Goal: Task Accomplishment & Management: Manage account settings

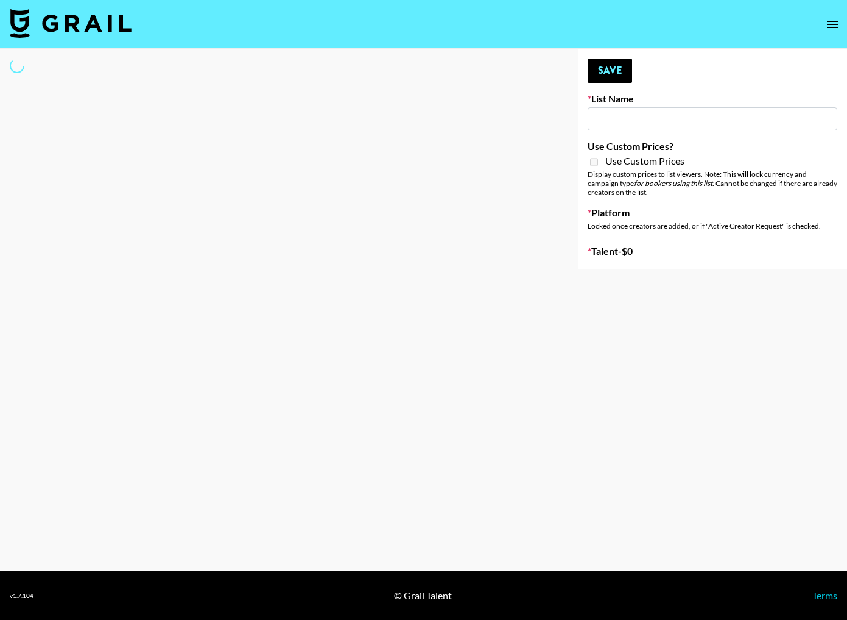
type input "Forever in a Day List"
select select "Song"
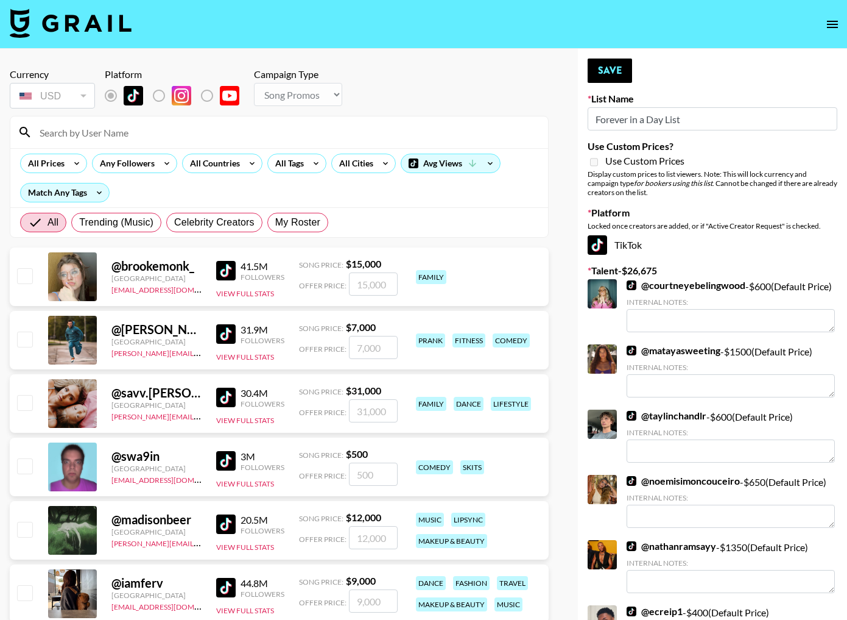
click at [115, 128] on input at bounding box center [286, 131] width 509 height 19
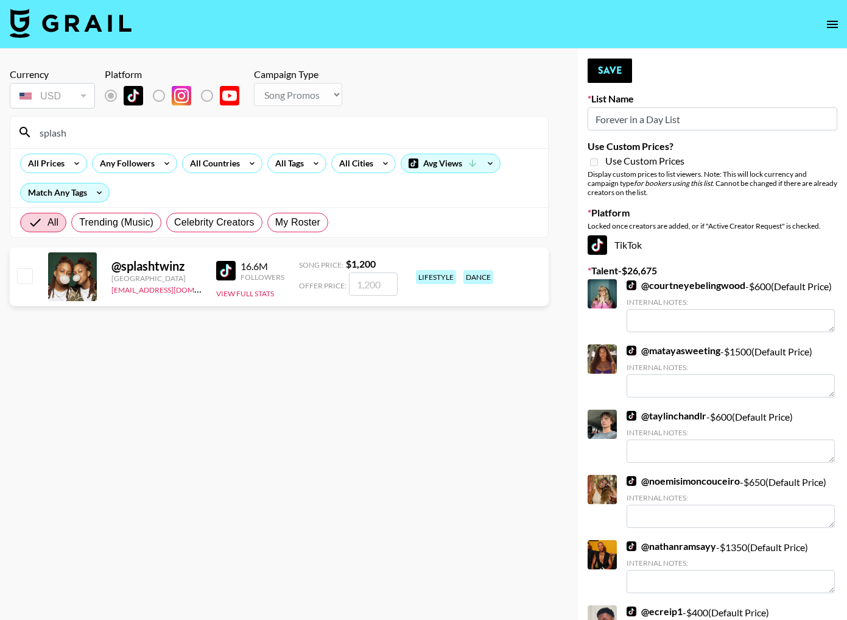
type input "splash"
click at [26, 280] on input "checkbox" at bounding box center [24, 275] width 15 height 15
checkbox input "true"
type input "1200"
click at [622, 74] on button "Save" at bounding box center [610, 70] width 44 height 24
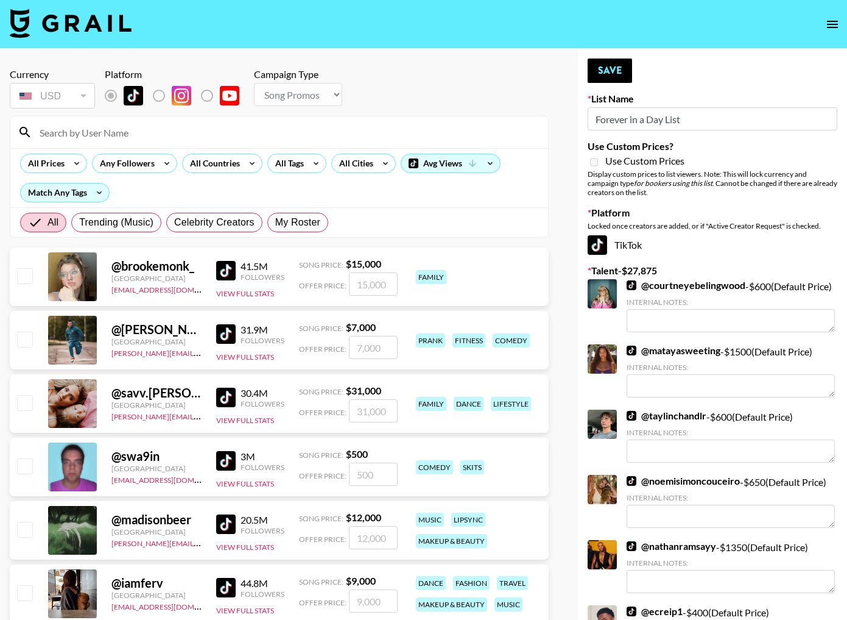
click at [392, 127] on input at bounding box center [286, 131] width 509 height 19
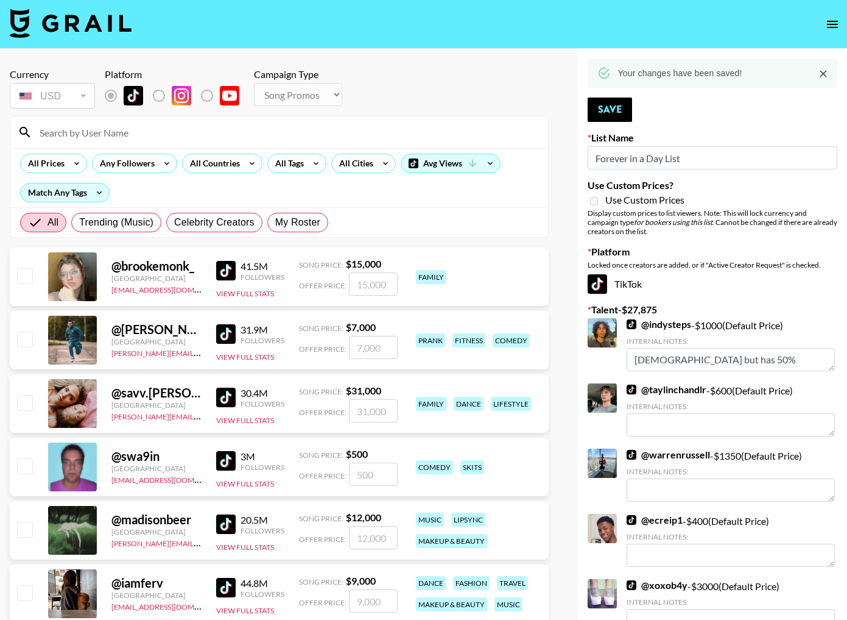
click at [392, 127] on input at bounding box center [286, 131] width 509 height 19
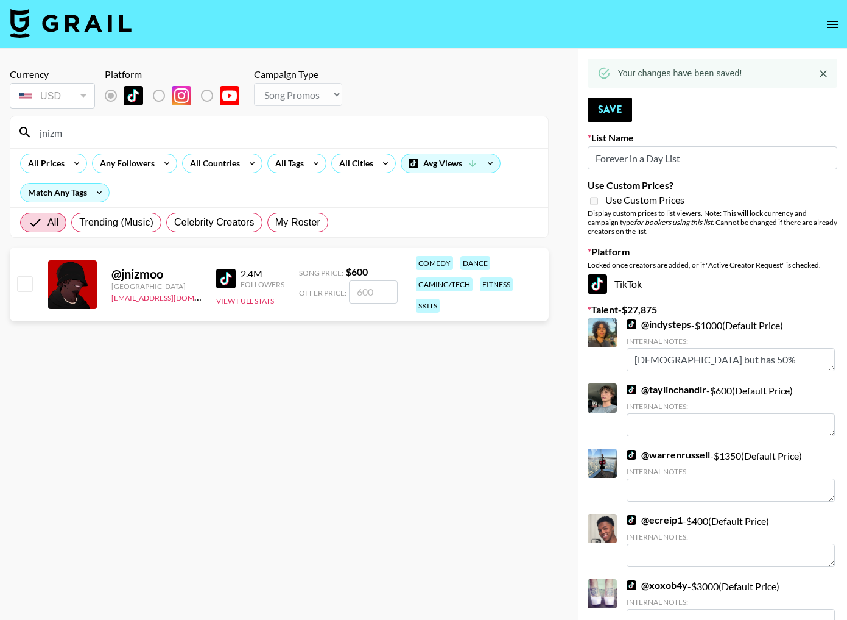
type input "jnizm"
click at [26, 284] on input "checkbox" at bounding box center [24, 283] width 15 height 15
checkbox input "true"
type input "600"
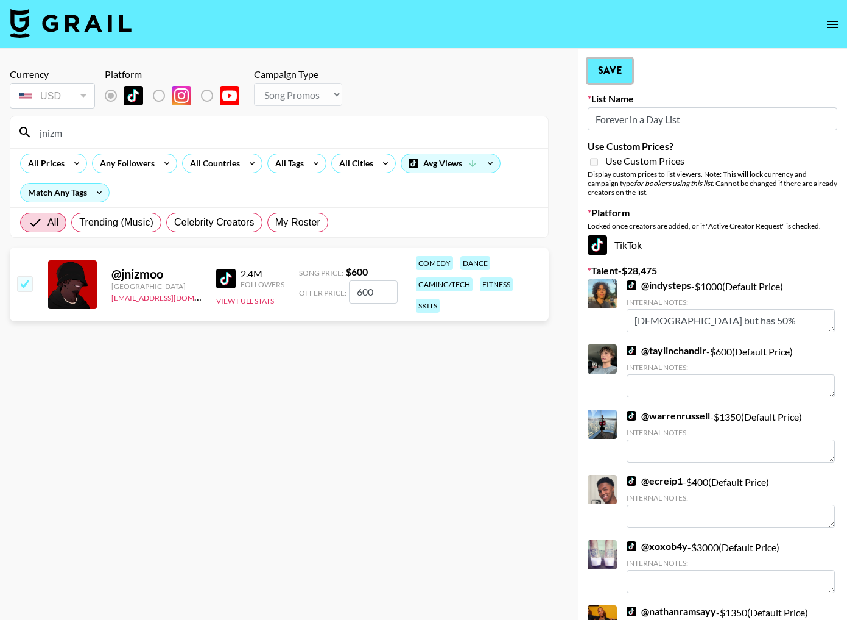
click at [607, 67] on button "Save" at bounding box center [610, 70] width 44 height 24
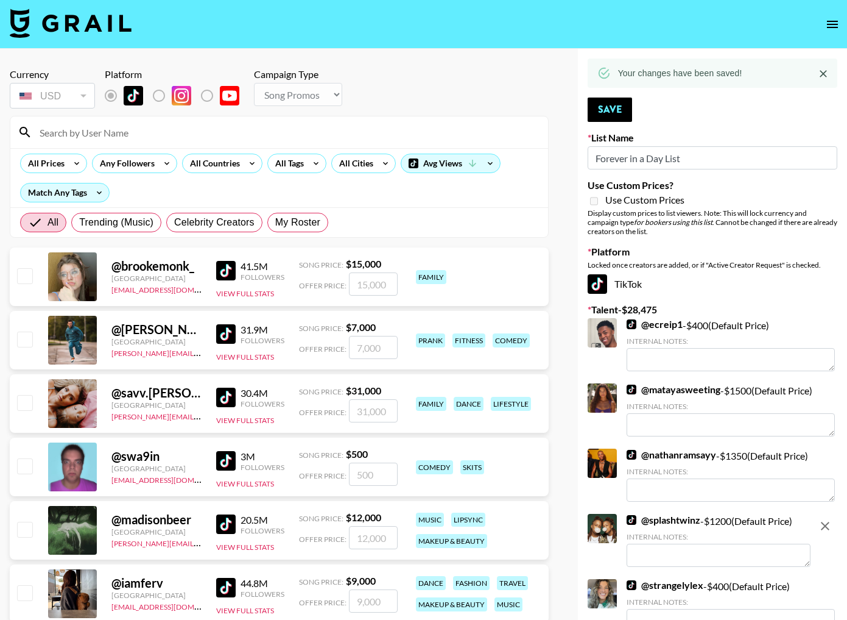
click at [456, 135] on input at bounding box center [286, 131] width 509 height 19
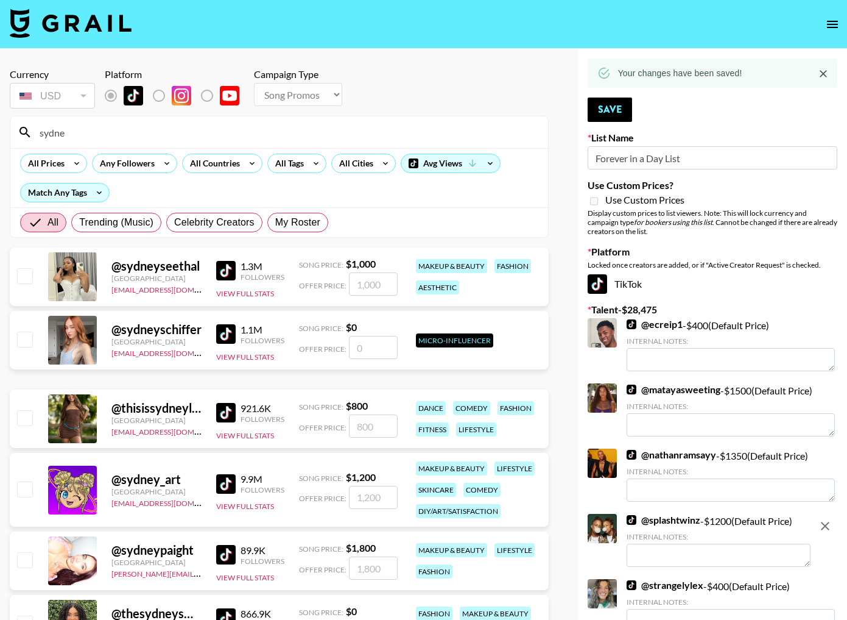
type input "sydne"
click at [15, 425] on div at bounding box center [24, 418] width 19 height 21
click at [23, 420] on input "checkbox" at bounding box center [24, 417] width 15 height 15
checkbox input "true"
type input "800"
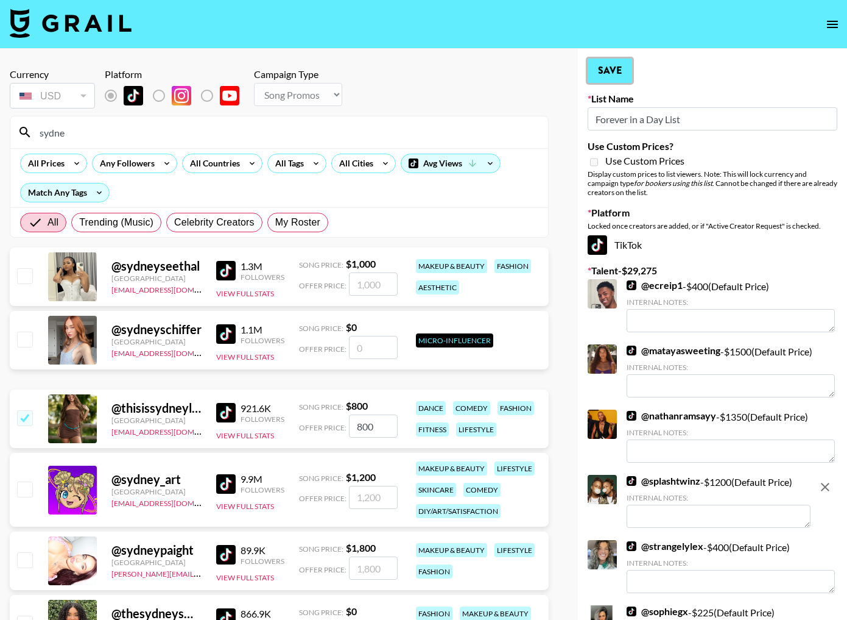
click at [624, 69] on button "Save" at bounding box center [610, 70] width 44 height 24
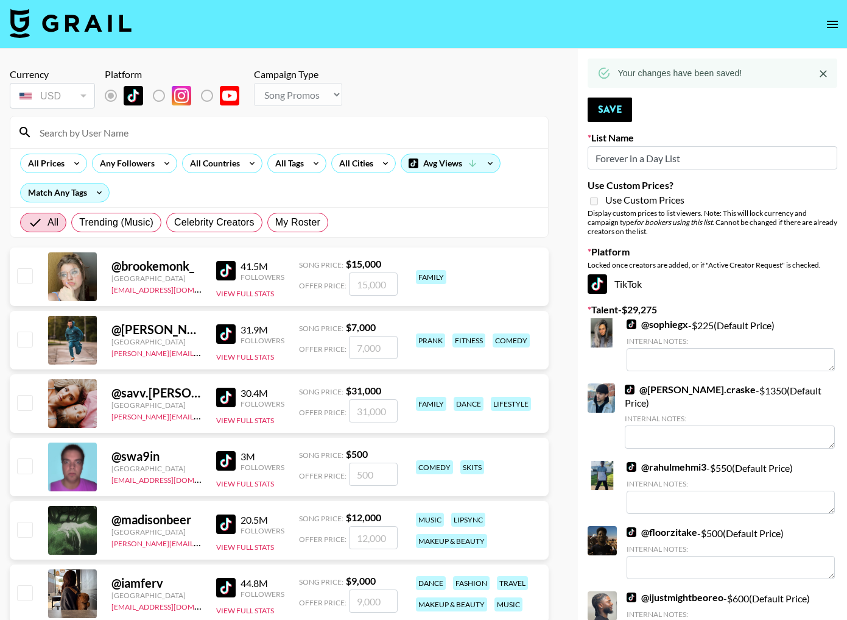
click at [459, 127] on input at bounding box center [286, 131] width 509 height 19
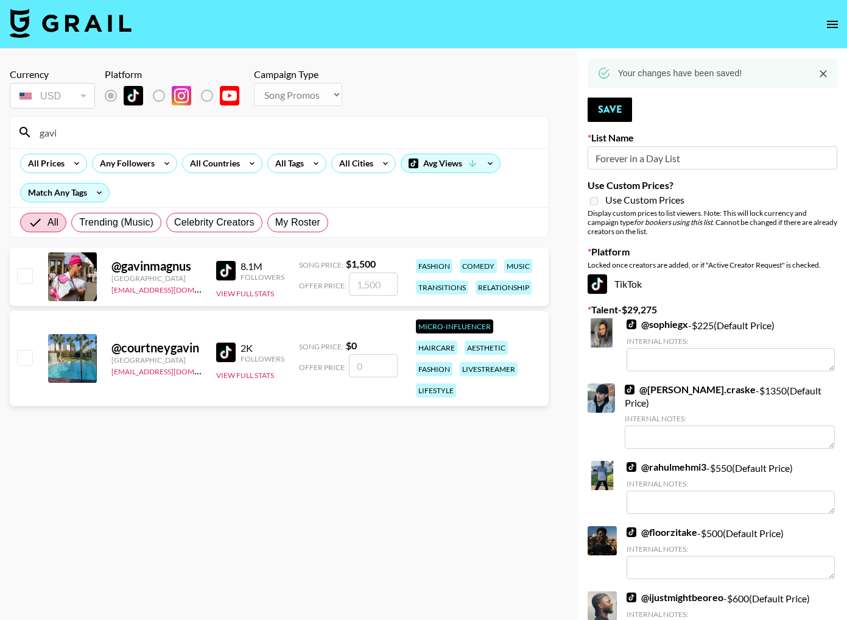
type input "gavi"
click at [23, 272] on input "checkbox" at bounding box center [24, 275] width 15 height 15
checkbox input "true"
type input "1500"
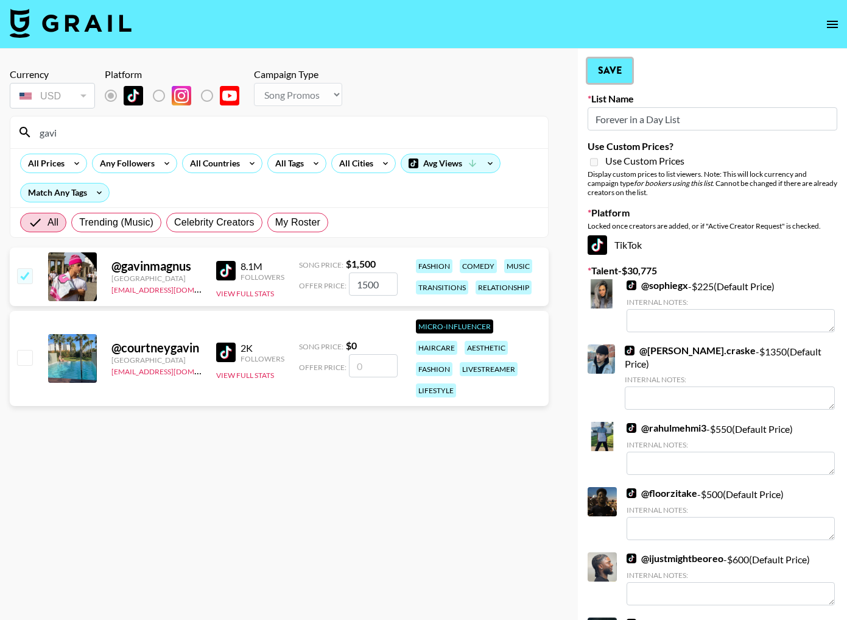
click at [622, 82] on button "Save" at bounding box center [610, 70] width 44 height 24
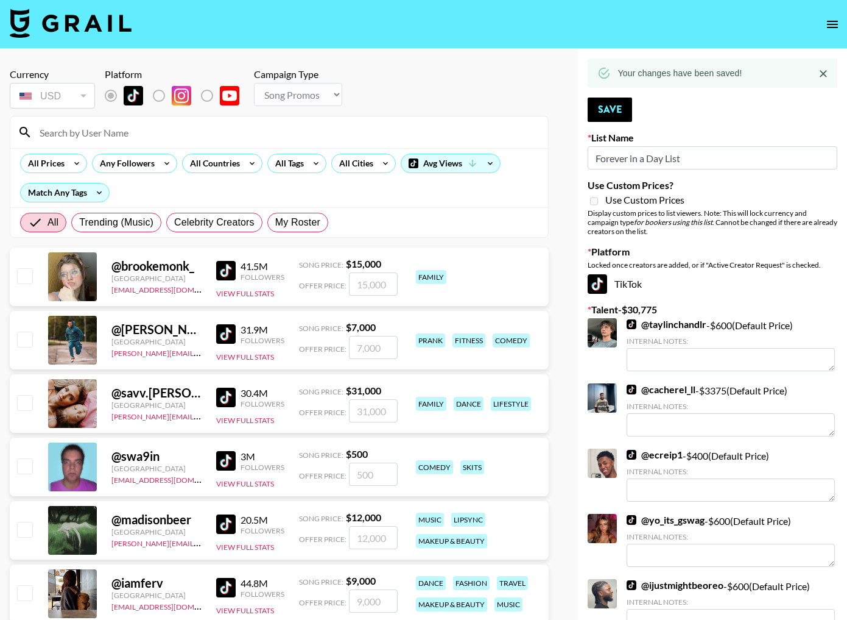
click at [353, 135] on input at bounding box center [286, 131] width 509 height 19
type input "l"
click at [216, 132] on input at bounding box center [286, 131] width 509 height 19
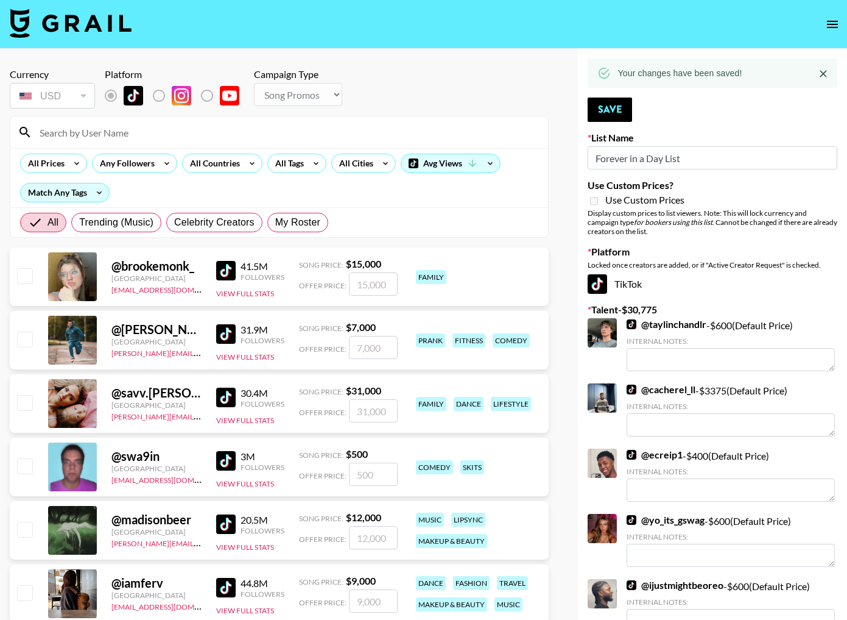
click at [217, 133] on input at bounding box center [286, 131] width 509 height 19
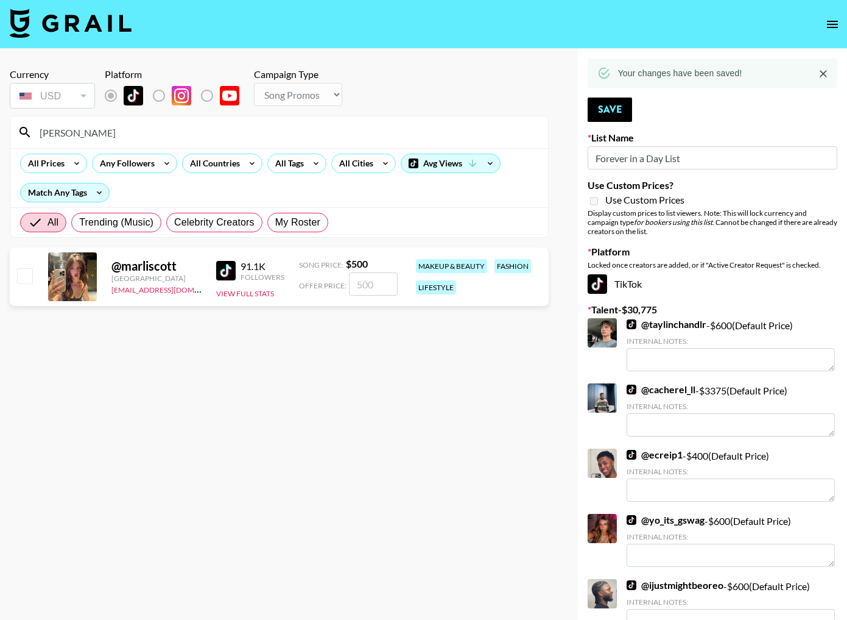
type input "[PERSON_NAME]"
click at [27, 273] on input "checkbox" at bounding box center [24, 275] width 15 height 15
checkbox input "true"
type input "500"
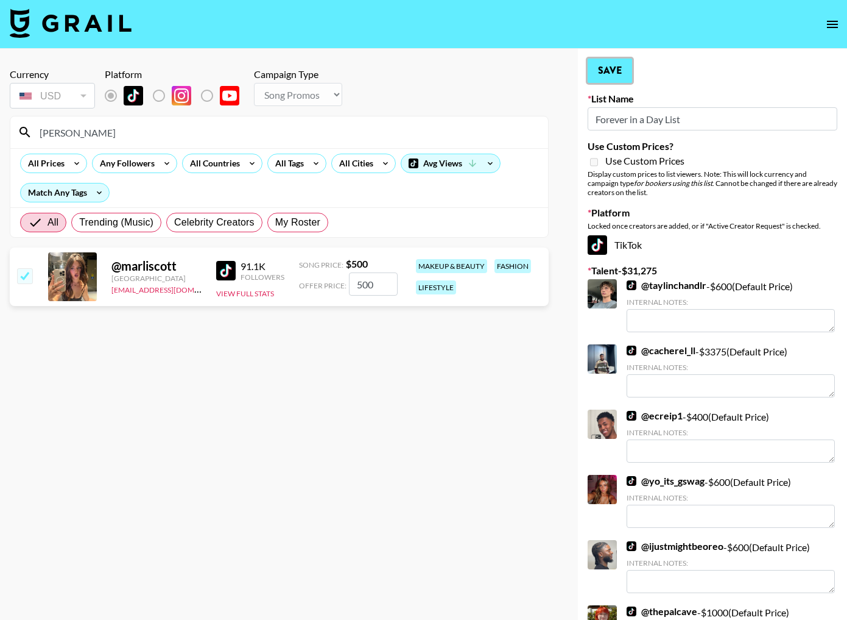
click at [615, 69] on button "Save" at bounding box center [610, 70] width 44 height 24
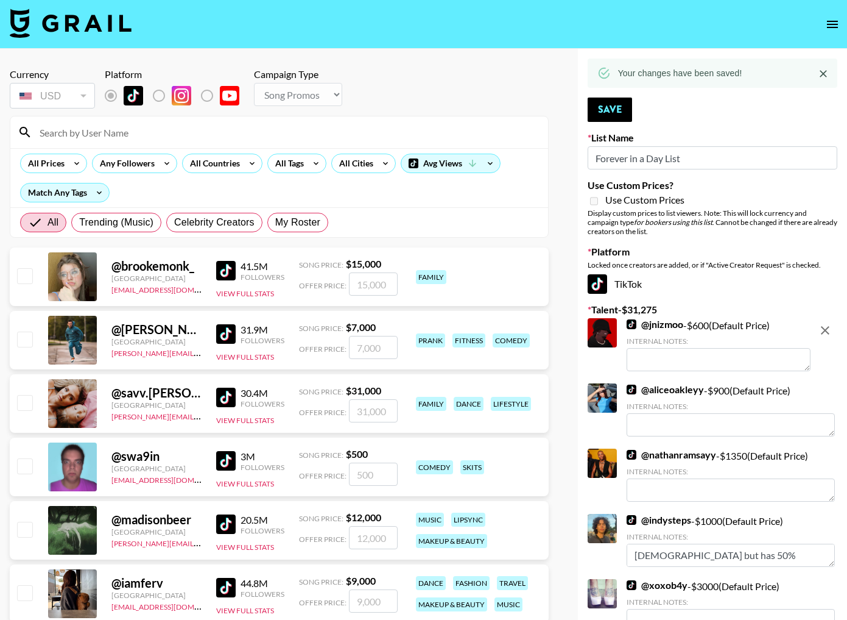
click at [397, 129] on input at bounding box center [286, 131] width 509 height 19
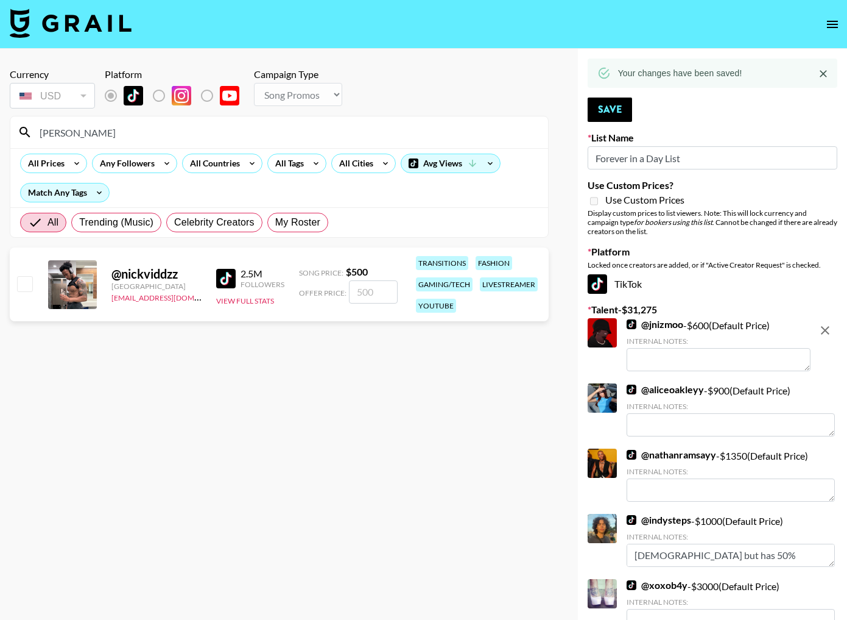
type input "[PERSON_NAME]"
click at [29, 281] on input "checkbox" at bounding box center [24, 283] width 15 height 15
checkbox input "true"
type input "500"
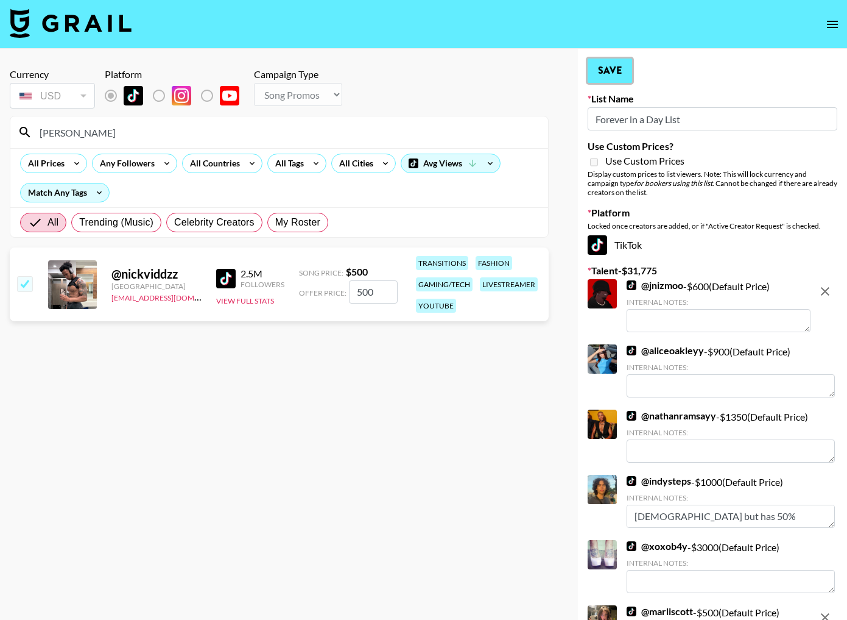
drag, startPoint x: 631, startPoint y: 77, endPoint x: 617, endPoint y: 79, distance: 13.5
click at [631, 77] on button "Save" at bounding box center [610, 70] width 44 height 24
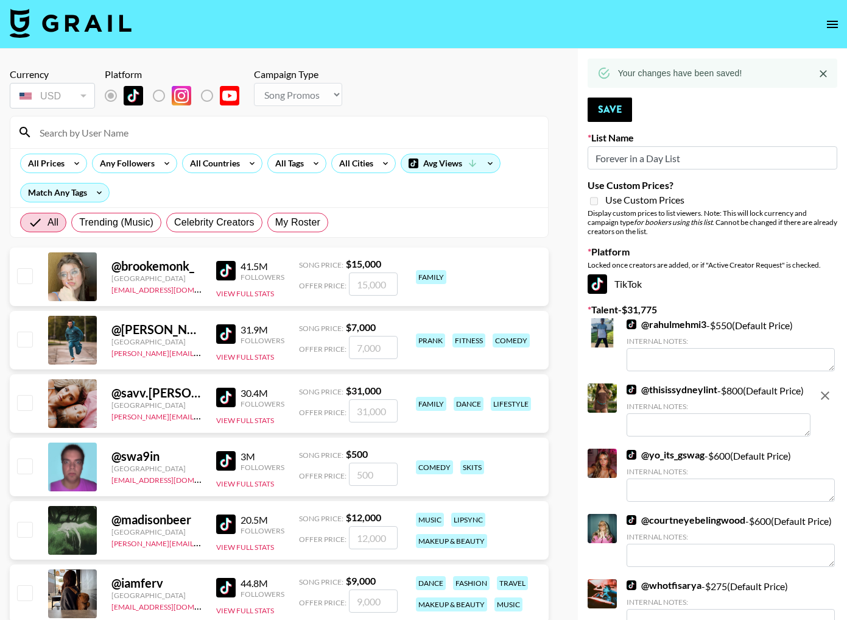
click at [459, 125] on input at bounding box center [286, 131] width 509 height 19
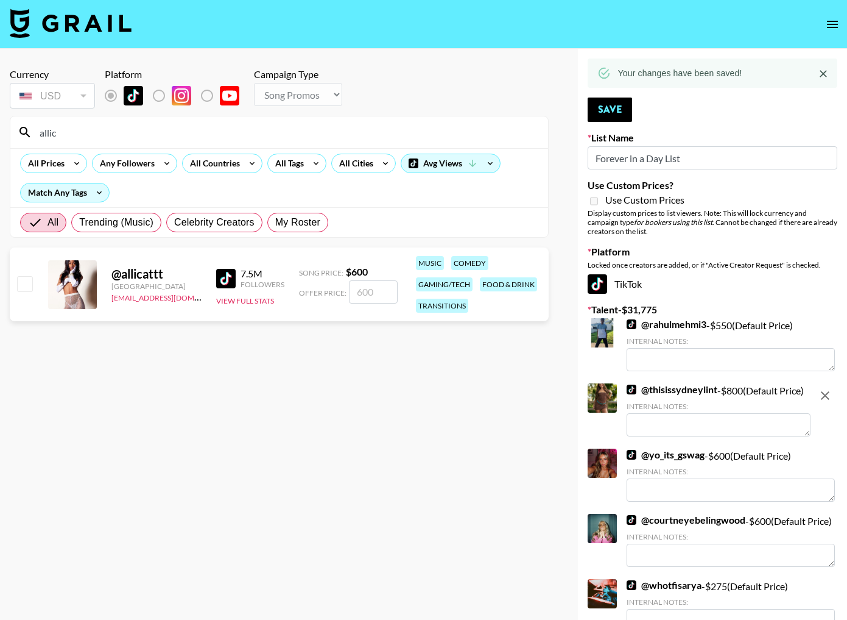
type input "allic"
drag, startPoint x: 24, startPoint y: 286, endPoint x: 30, endPoint y: 286, distance: 6.7
click at [24, 286] on input "checkbox" at bounding box center [24, 283] width 15 height 15
checkbox input "true"
type input "600"
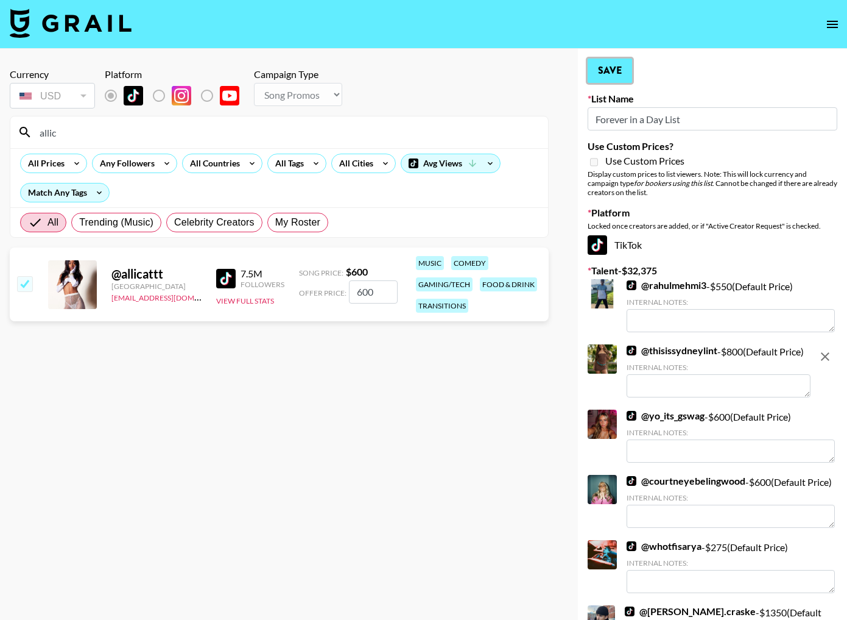
click at [621, 76] on button "Save" at bounding box center [610, 70] width 44 height 24
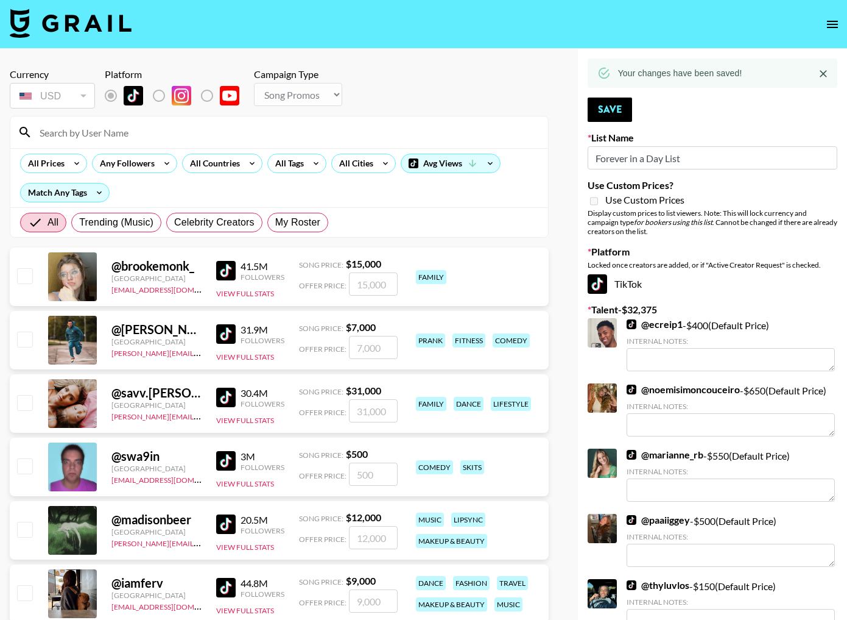
click at [395, 126] on input at bounding box center [286, 131] width 509 height 19
click at [395, 127] on input at bounding box center [286, 131] width 509 height 19
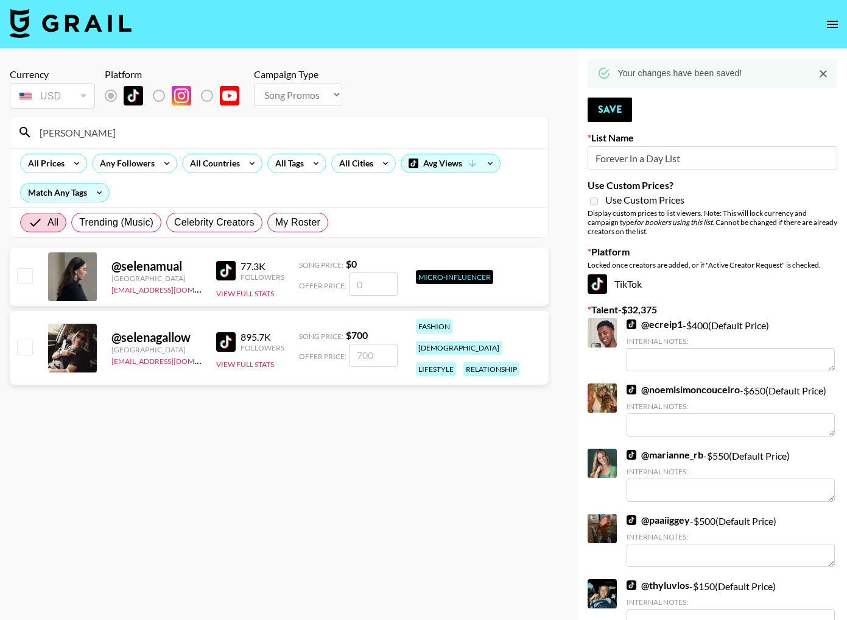
type input "[PERSON_NAME]"
click at [23, 344] on input "checkbox" at bounding box center [24, 346] width 15 height 15
checkbox input "true"
type input "700"
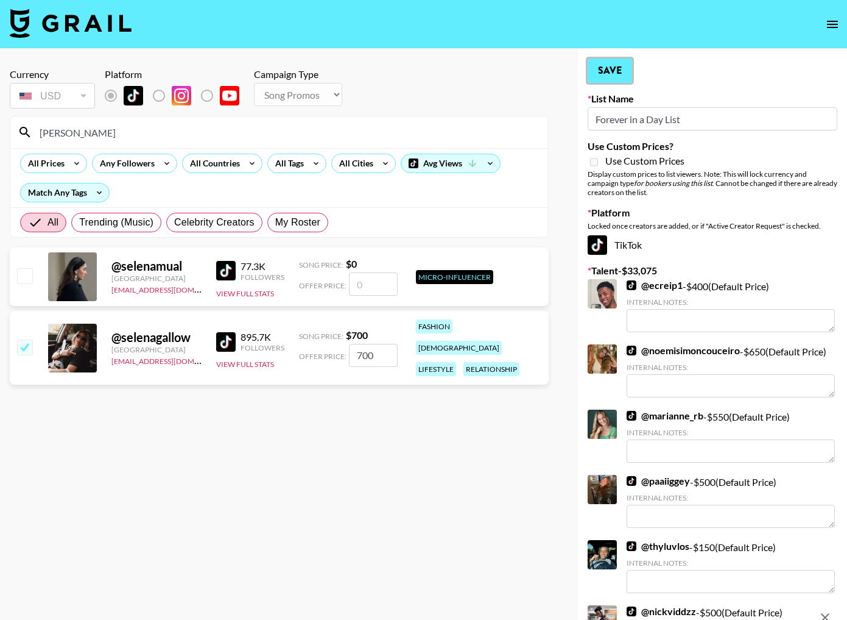
click at [609, 68] on button "Save" at bounding box center [610, 70] width 44 height 24
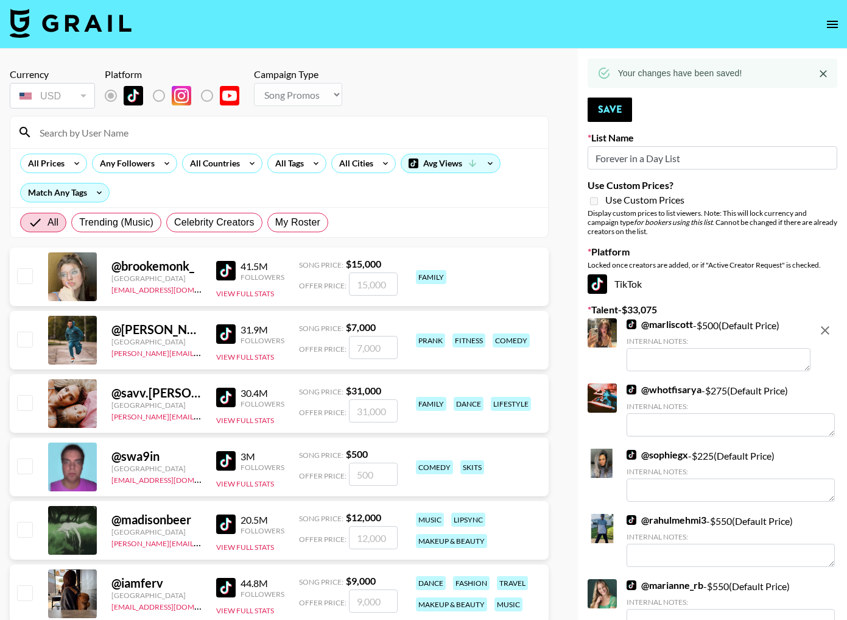
click at [317, 135] on input at bounding box center [286, 131] width 509 height 19
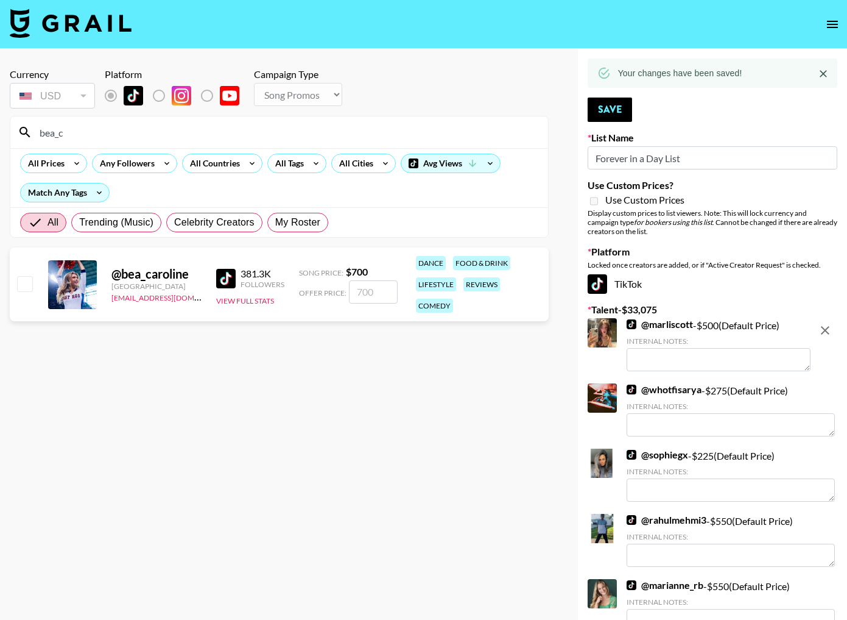
type input "bea_c"
click at [23, 286] on input "checkbox" at bounding box center [24, 283] width 15 height 15
checkbox input "true"
type input "700"
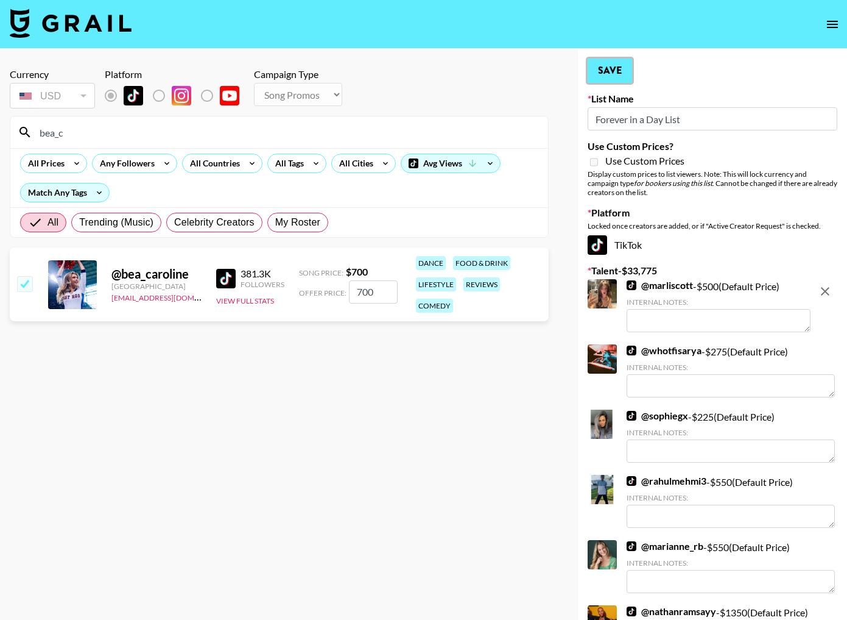
click at [607, 75] on button "Save" at bounding box center [610, 70] width 44 height 24
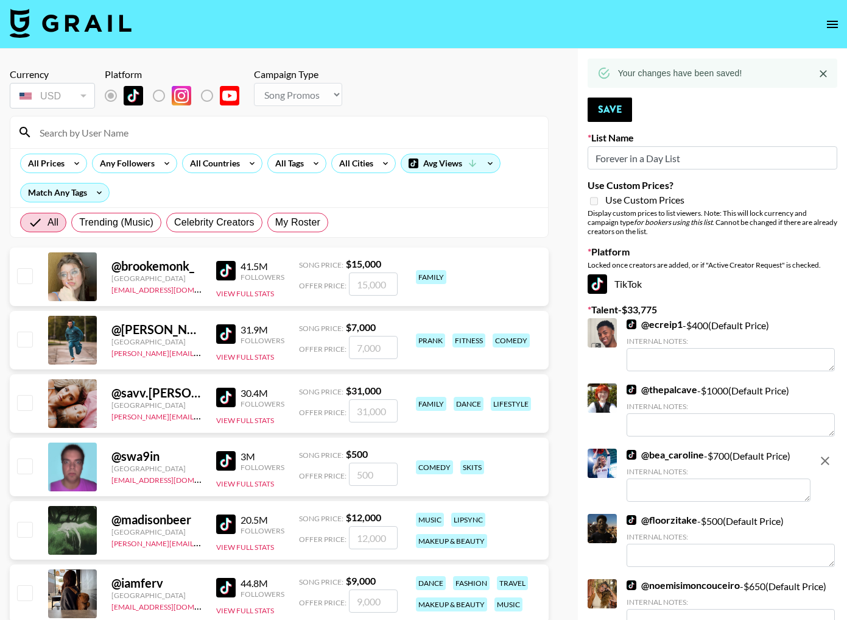
click at [313, 126] on input at bounding box center [286, 131] width 509 height 19
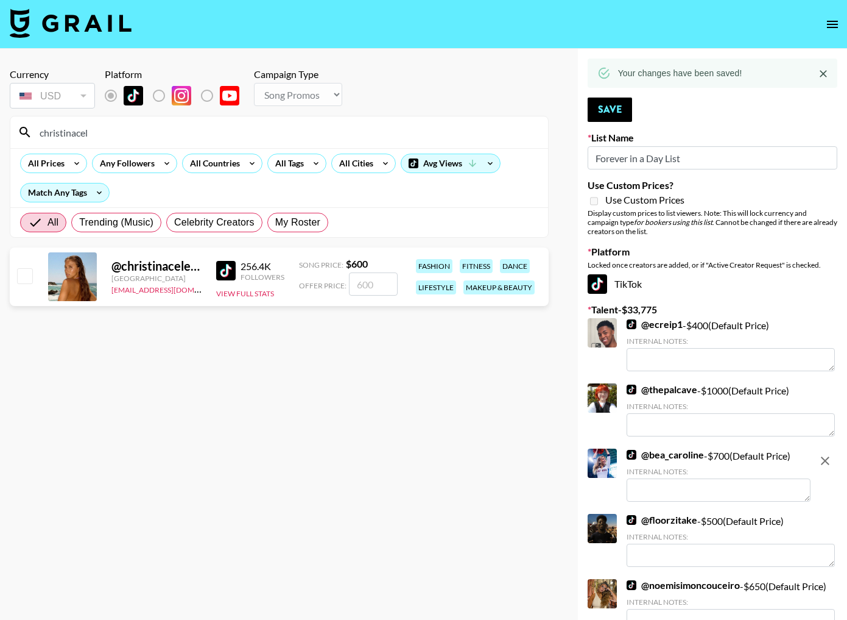
type input "christinacel"
click at [30, 282] on input "checkbox" at bounding box center [24, 275] width 15 height 15
checkbox input "true"
type input "600"
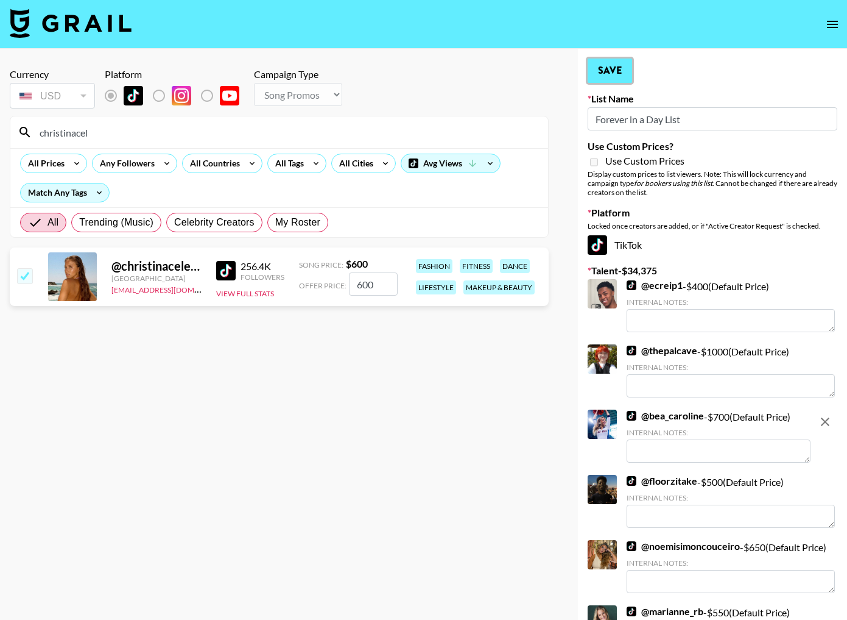
click at [609, 72] on button "Save" at bounding box center [610, 70] width 44 height 24
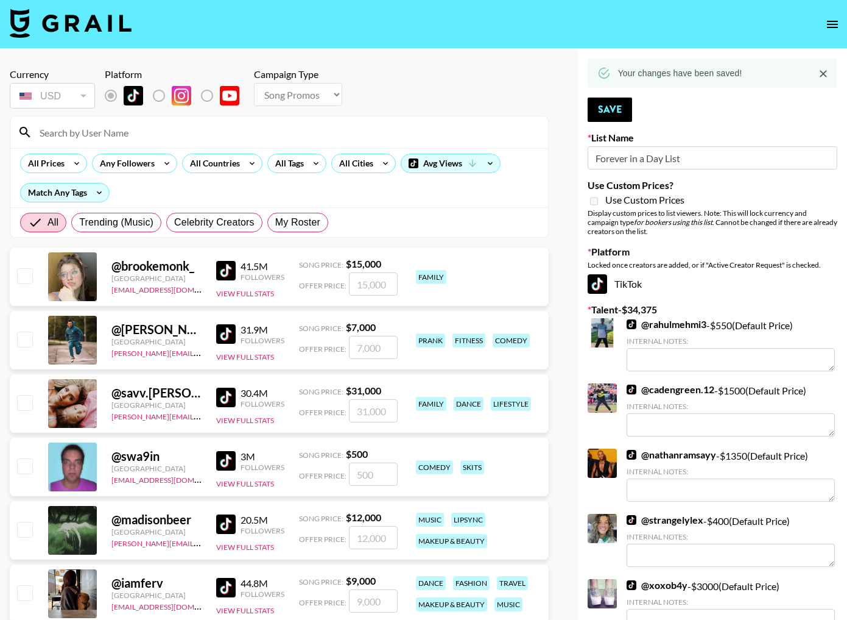
click at [220, 136] on input at bounding box center [286, 131] width 509 height 19
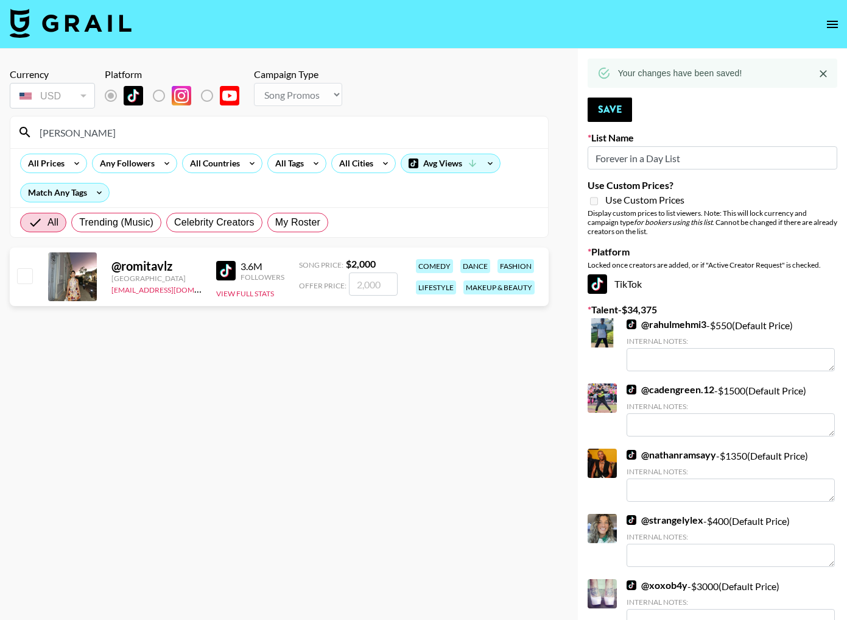
type input "[PERSON_NAME]"
click at [27, 277] on input "checkbox" at bounding box center [24, 275] width 15 height 15
checkbox input "true"
type input "2000"
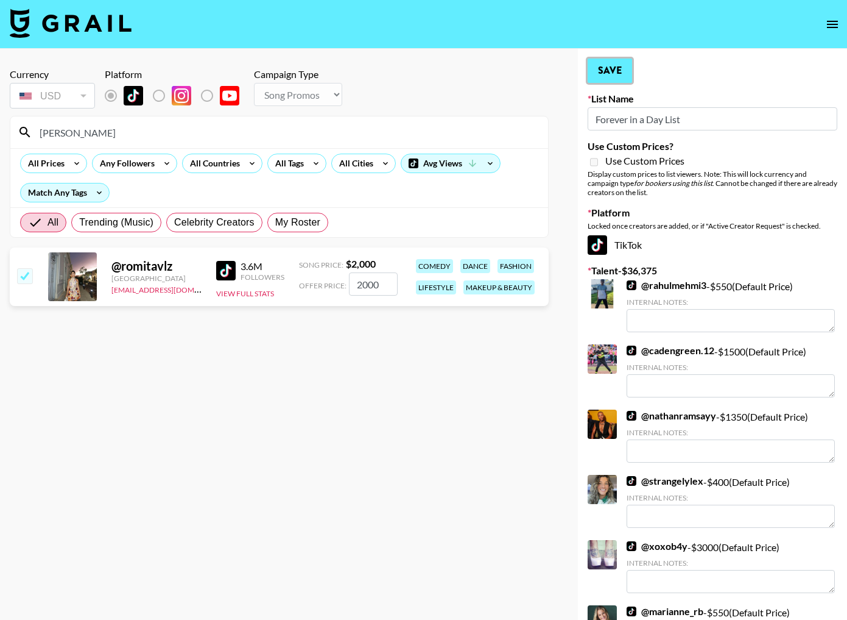
click at [617, 73] on button "Save" at bounding box center [610, 70] width 44 height 24
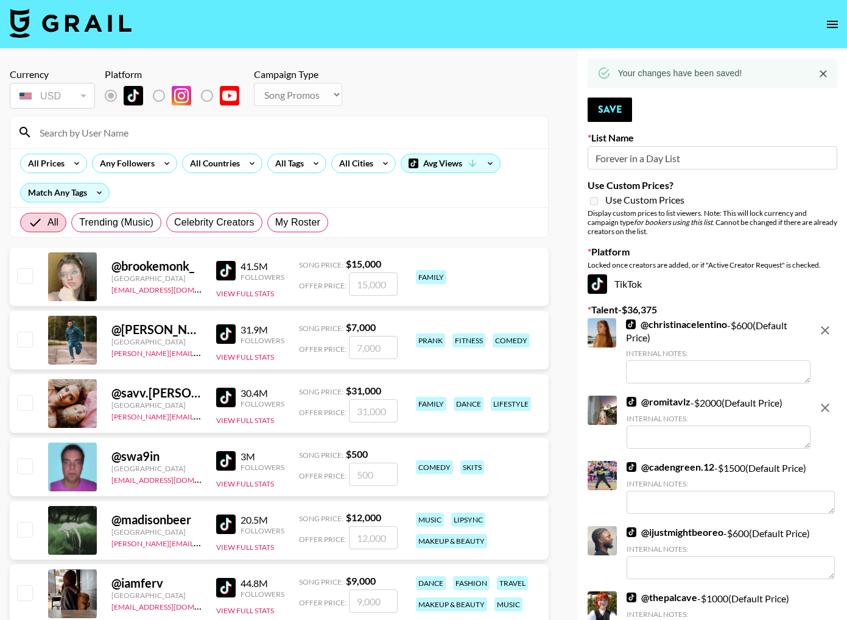
click at [239, 138] on input at bounding box center [286, 131] width 509 height 19
type input "l"
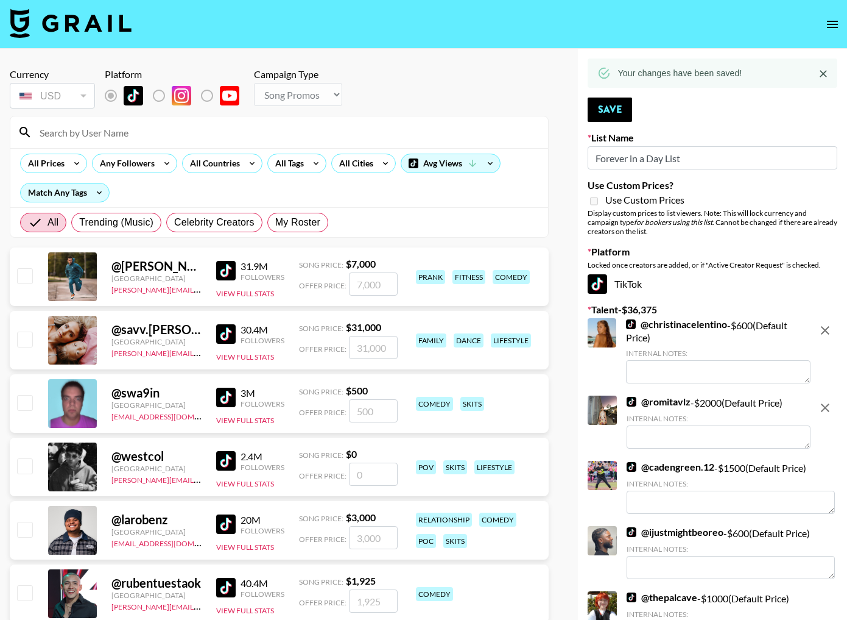
type input "t"
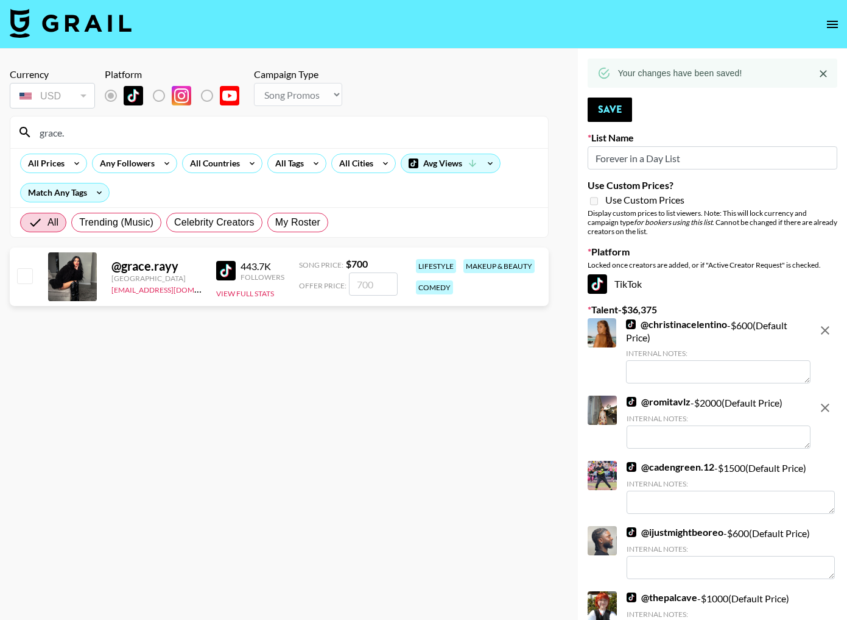
type input "grace."
click at [27, 275] on input "checkbox" at bounding box center [24, 275] width 15 height 15
checkbox input "true"
type input "700"
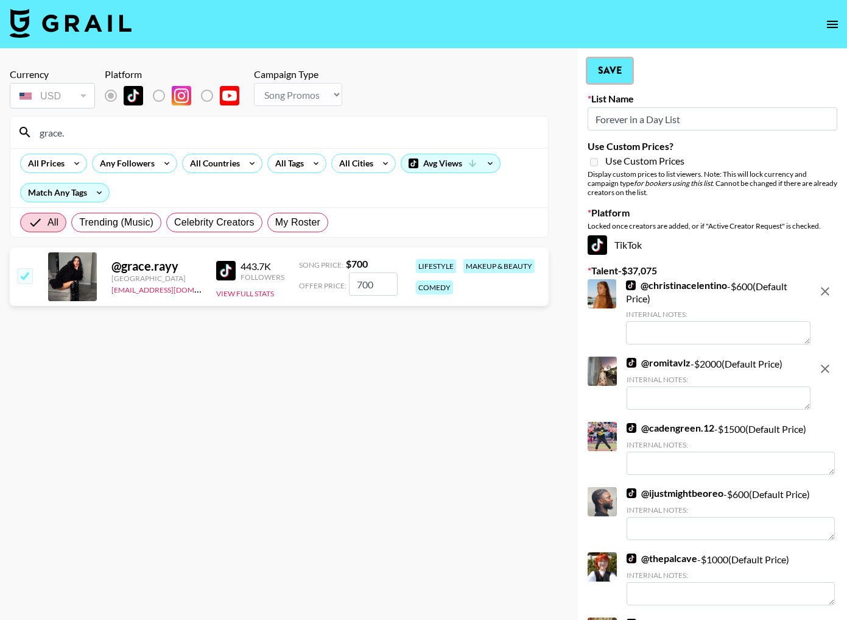
click at [602, 76] on button "Save" at bounding box center [610, 70] width 44 height 24
